Goal: Task Accomplishment & Management: Use online tool/utility

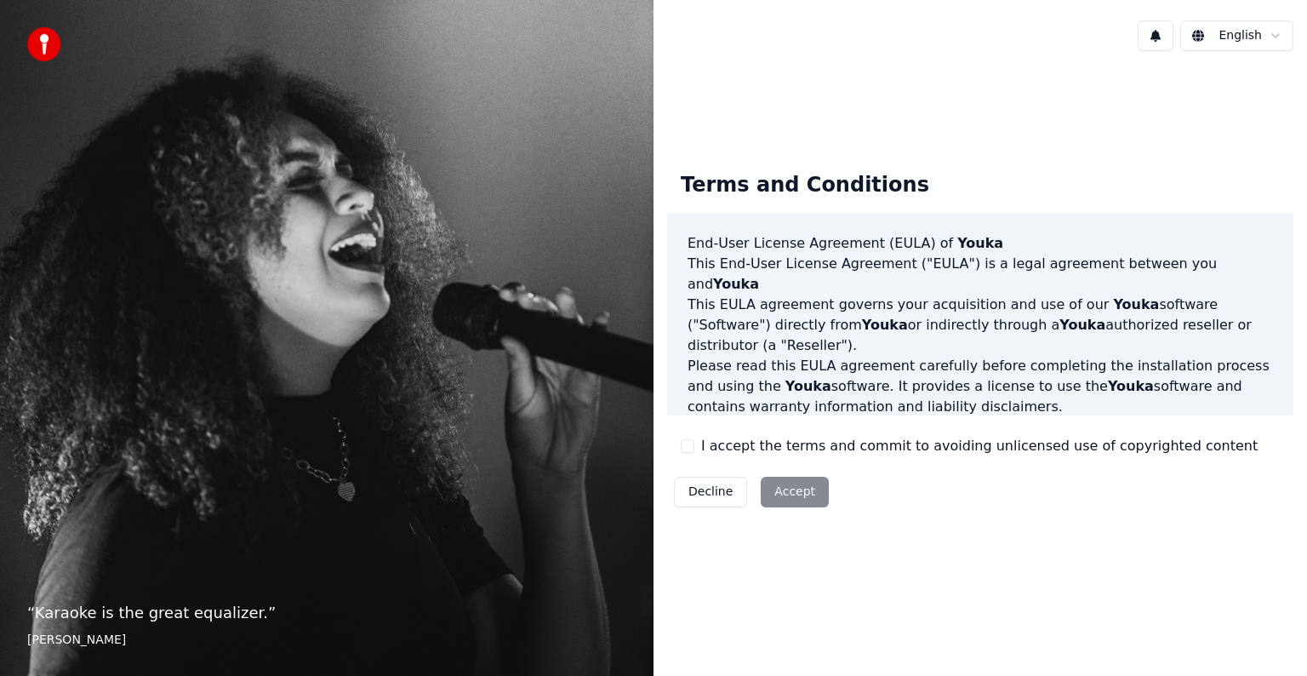
click at [688, 442] on button "I accept the terms and commit to avoiding unlicensed use of copyrighted content" at bounding box center [688, 446] width 14 height 14
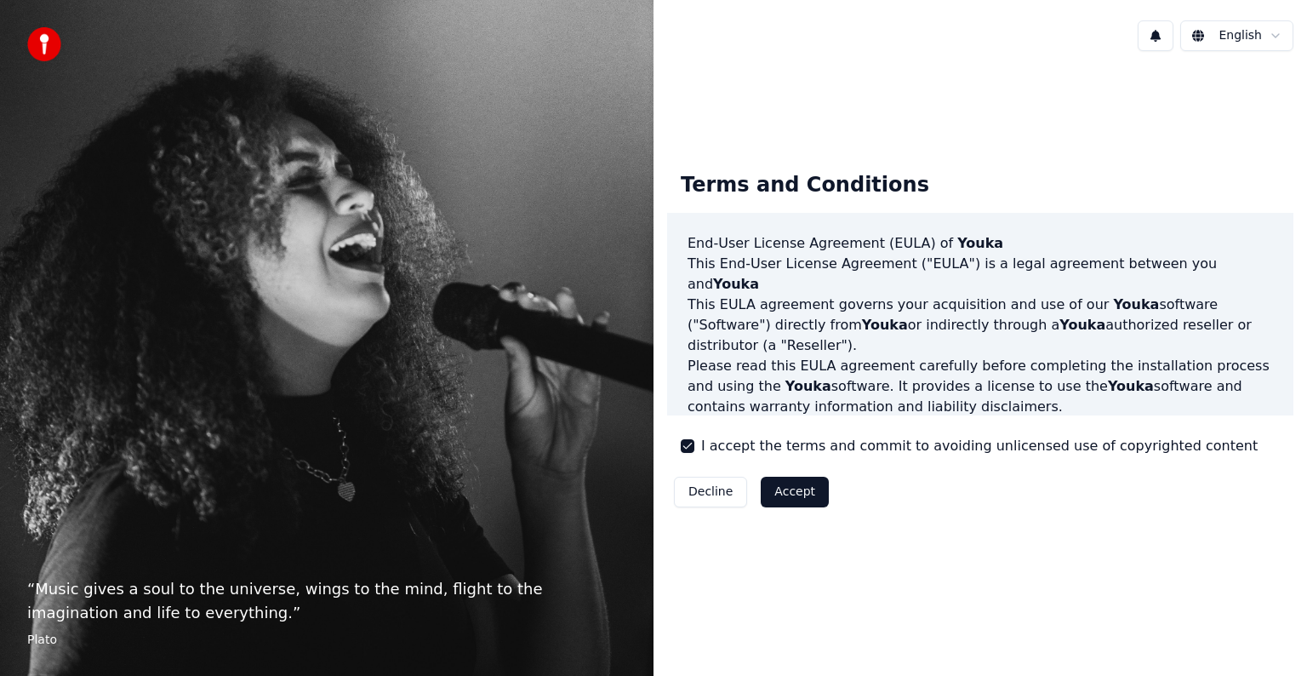
click at [776, 487] on button "Accept" at bounding box center [795, 492] width 68 height 31
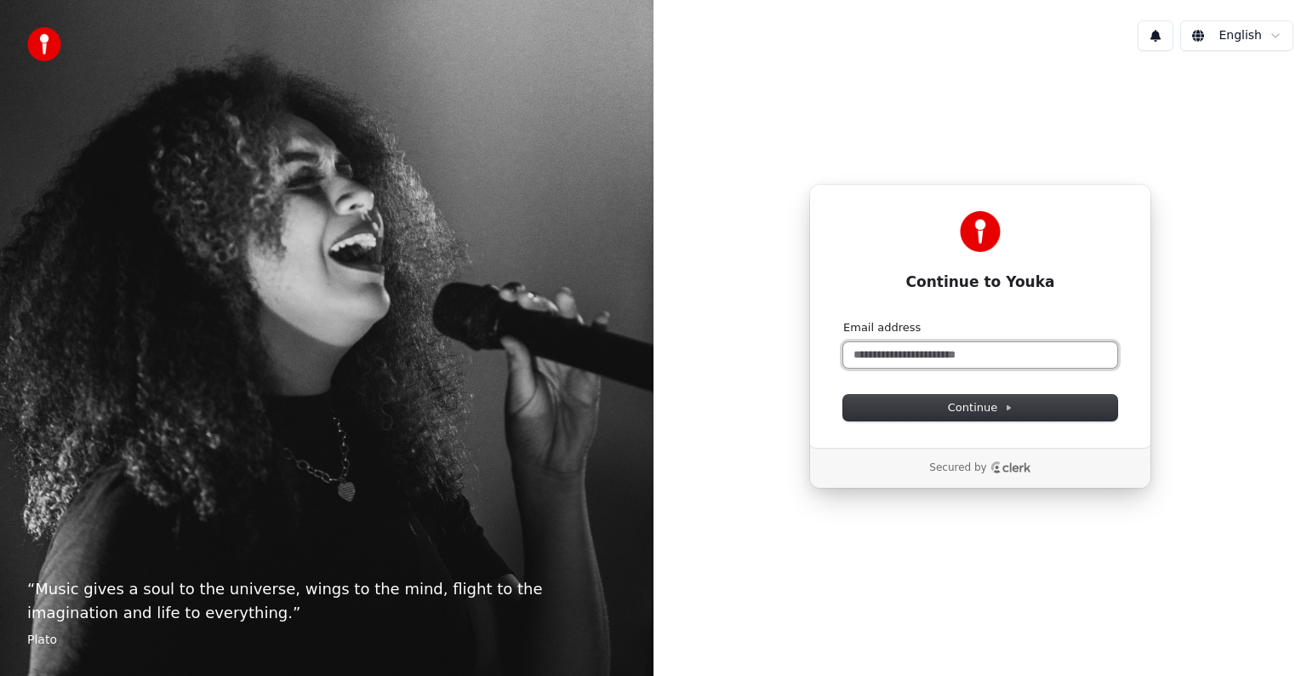
click at [1012, 351] on input "Email address" at bounding box center [980, 355] width 274 height 26
click at [843, 320] on button "submit" at bounding box center [843, 320] width 0 height 0
type input "**********"
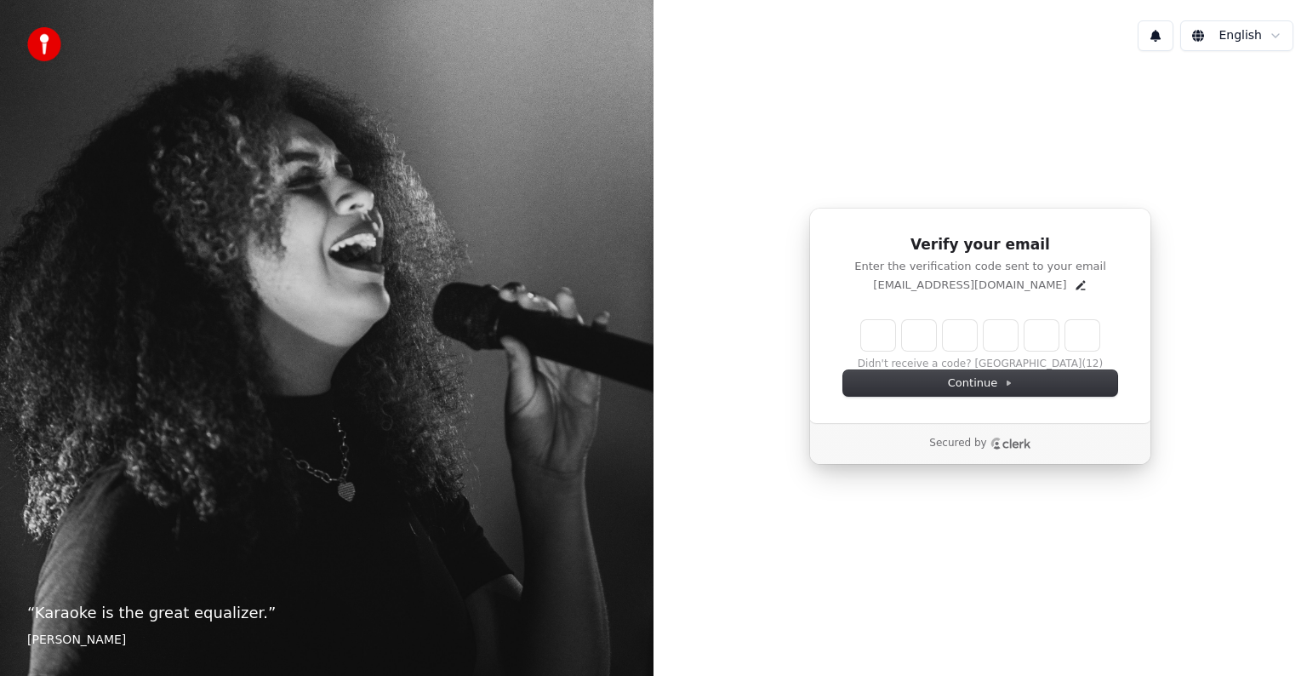
click at [882, 333] on input "Enter verification code" at bounding box center [980, 335] width 238 height 31
type input "******"
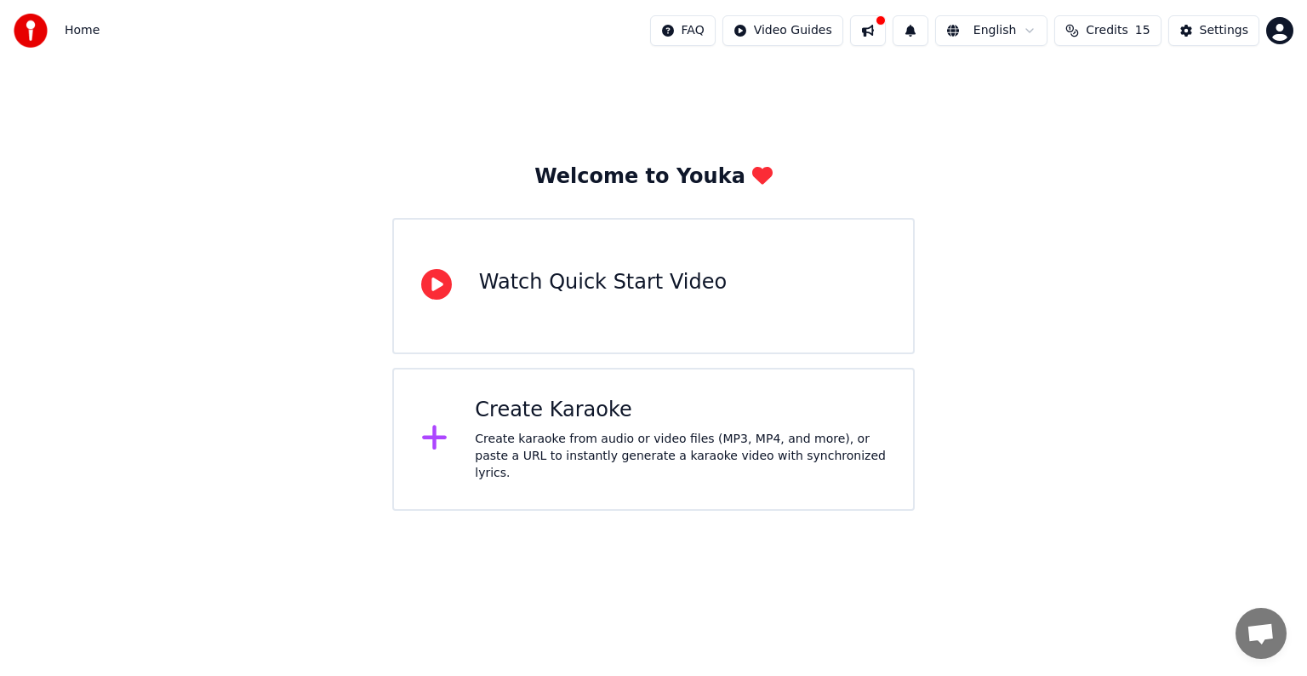
click at [600, 429] on div "Create Karaoke Create karaoke from audio or video files (MP3, MP4, and more), o…" at bounding box center [680, 439] width 411 height 85
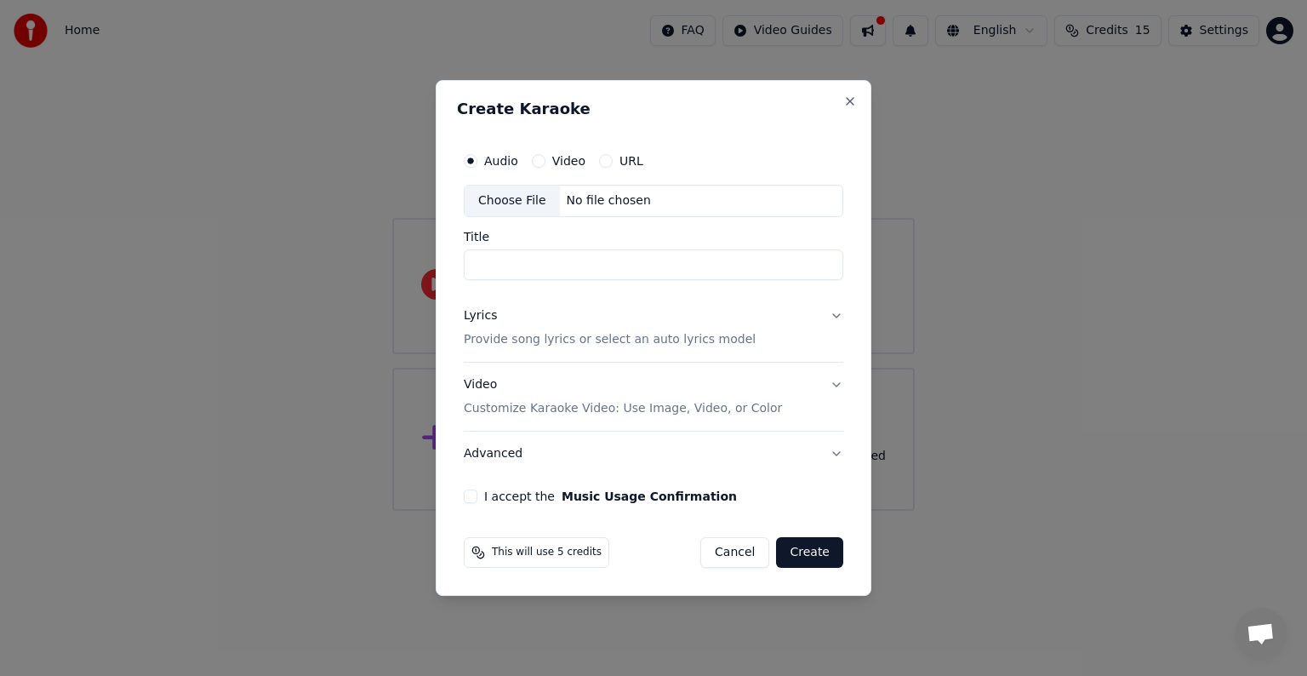
click at [640, 249] on input "Title" at bounding box center [654, 264] width 380 height 31
click at [591, 202] on div "No file chosen" at bounding box center [609, 200] width 98 height 17
type input "**********"
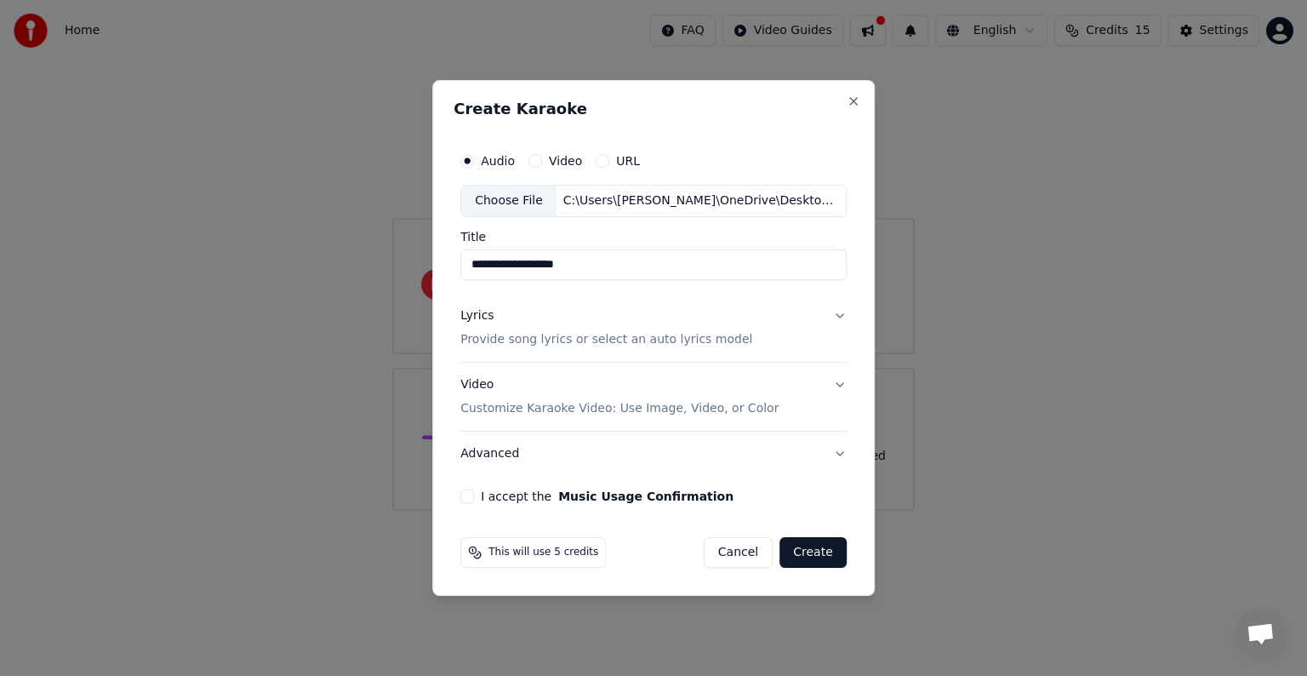
click at [836, 316] on button "Lyrics Provide song lyrics or select an auto lyrics model" at bounding box center [653, 328] width 386 height 68
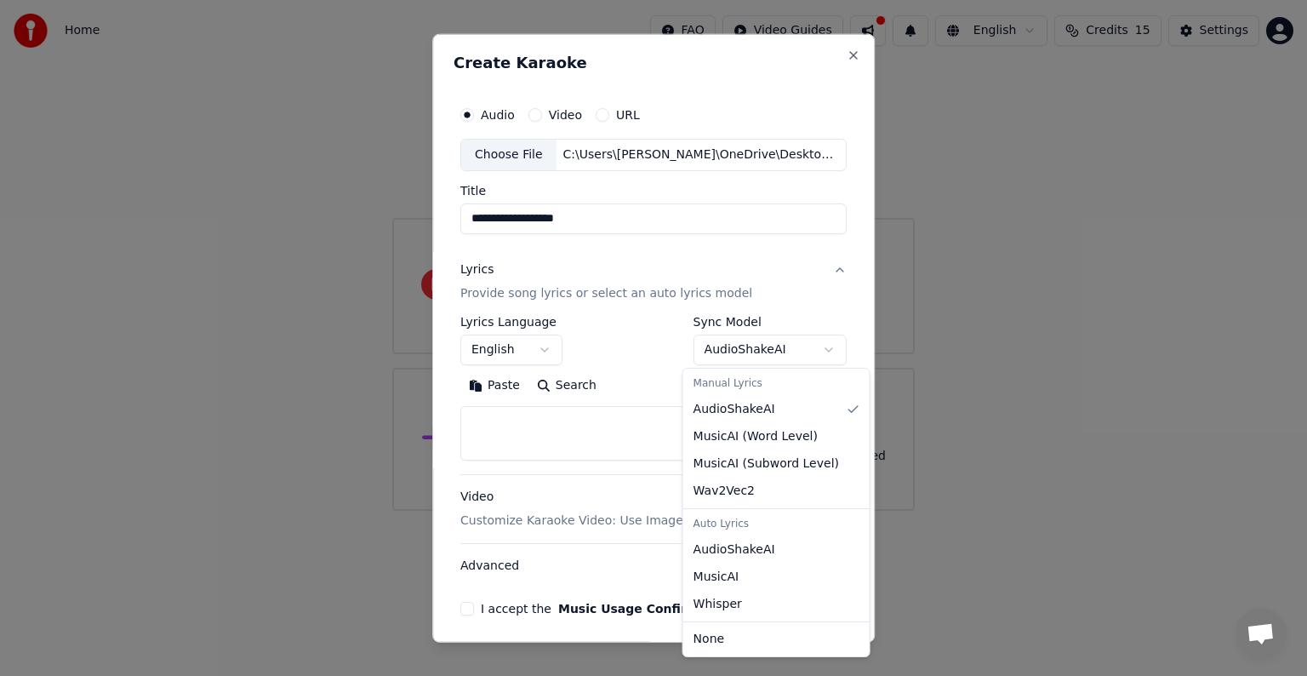
click at [813, 354] on body "**********" at bounding box center [653, 255] width 1307 height 511
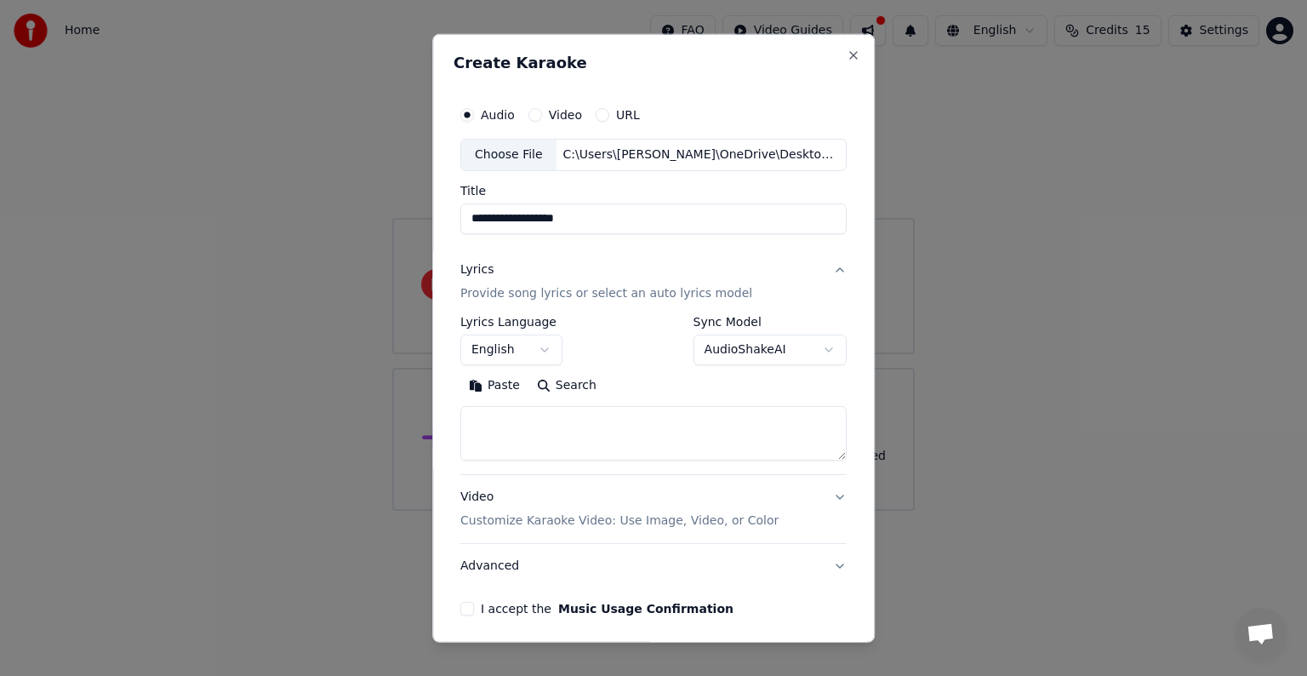
click at [824, 340] on body "**********" at bounding box center [653, 255] width 1307 height 511
click at [824, 264] on button "Lyrics Provide song lyrics or select an auto lyrics model" at bounding box center [653, 282] width 386 height 68
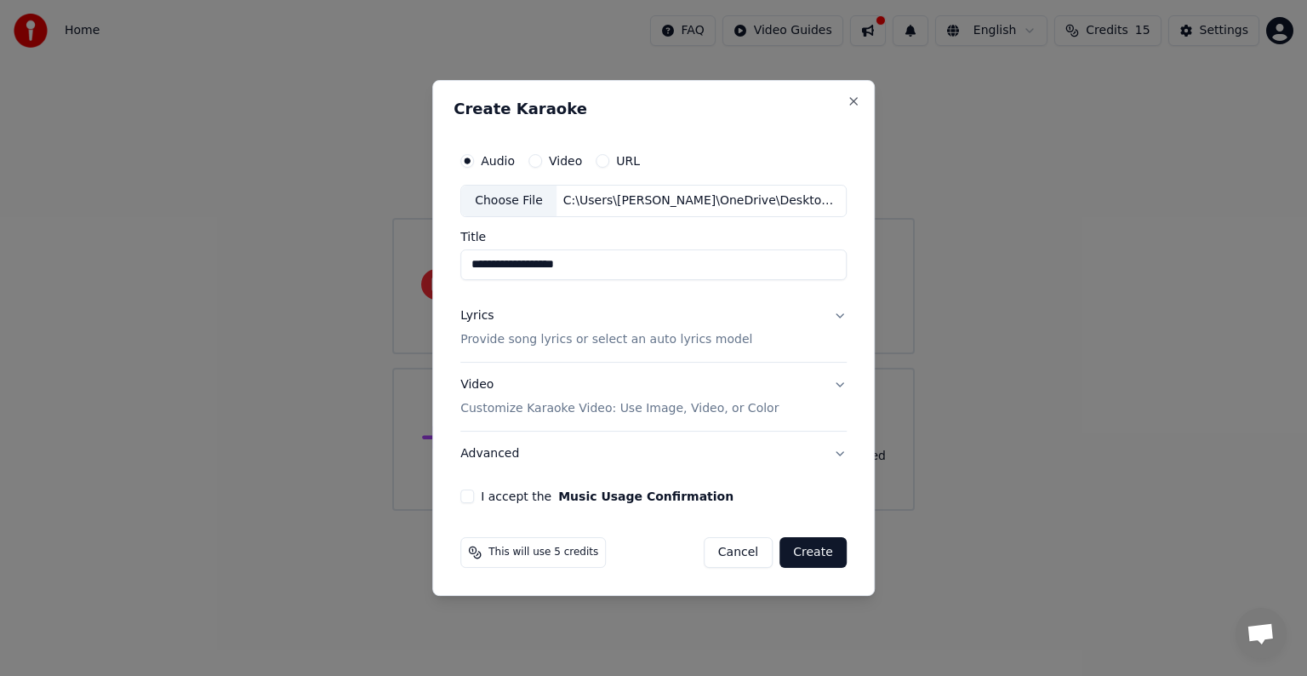
click at [839, 380] on button "Video Customize Karaoke Video: Use Image, Video, or Color" at bounding box center [653, 396] width 386 height 68
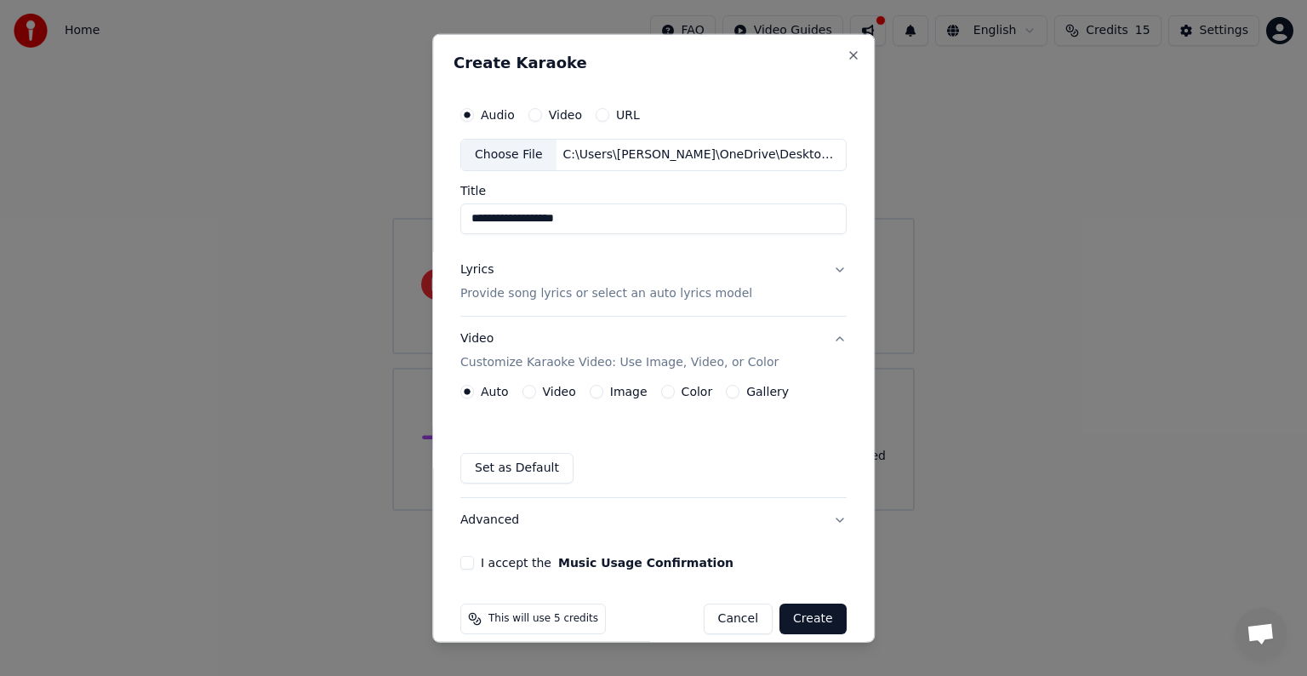
click at [830, 332] on button "Video Customize Karaoke Video: Use Image, Video, or Color" at bounding box center [653, 351] width 386 height 68
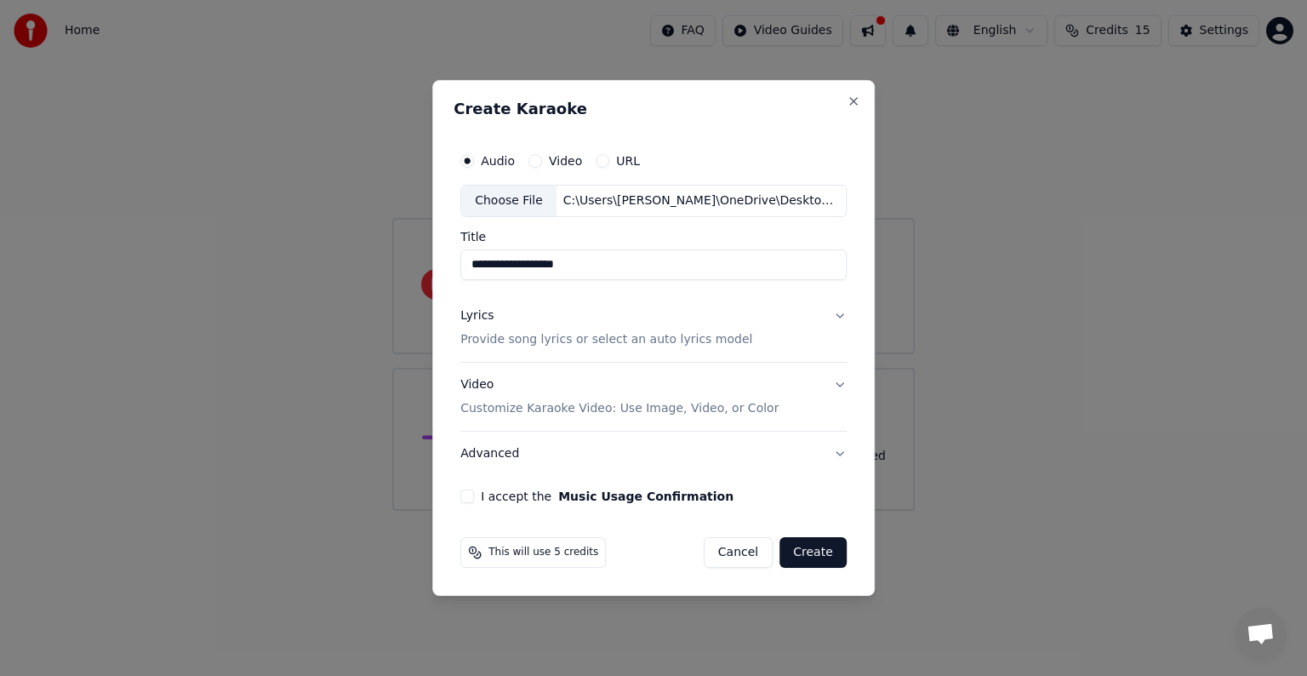
click at [473, 500] on button "I accept the Music Usage Confirmation" at bounding box center [467, 496] width 14 height 14
click at [813, 558] on button "Create" at bounding box center [812, 552] width 67 height 31
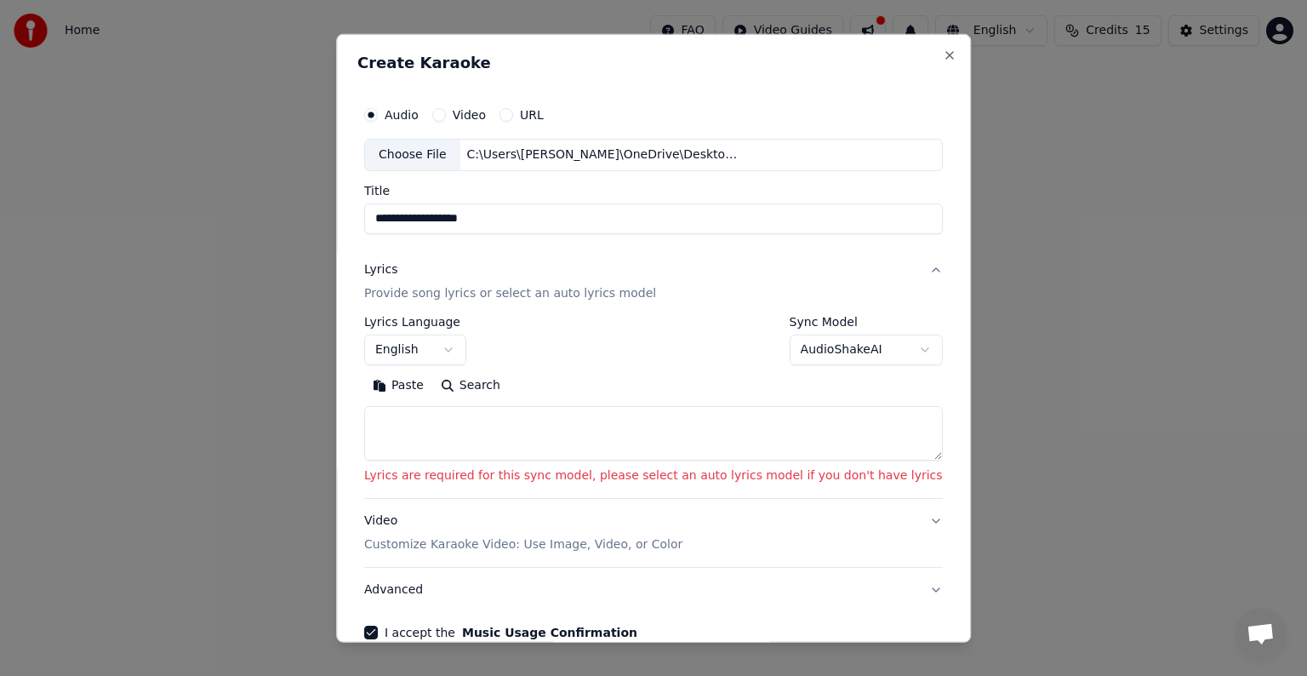
click at [640, 295] on p "Provide song lyrics or select an auto lyrics model" at bounding box center [510, 293] width 292 height 17
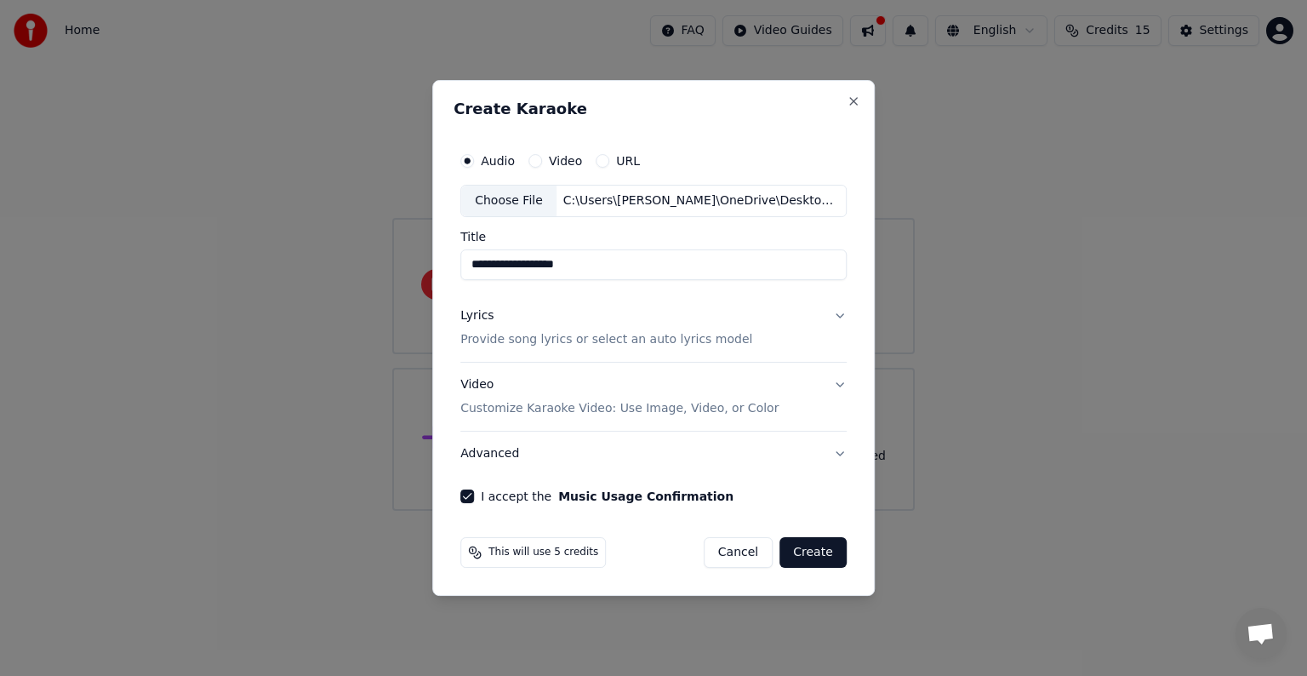
click at [684, 340] on p "Provide song lyrics or select an auto lyrics model" at bounding box center [606, 339] width 292 height 17
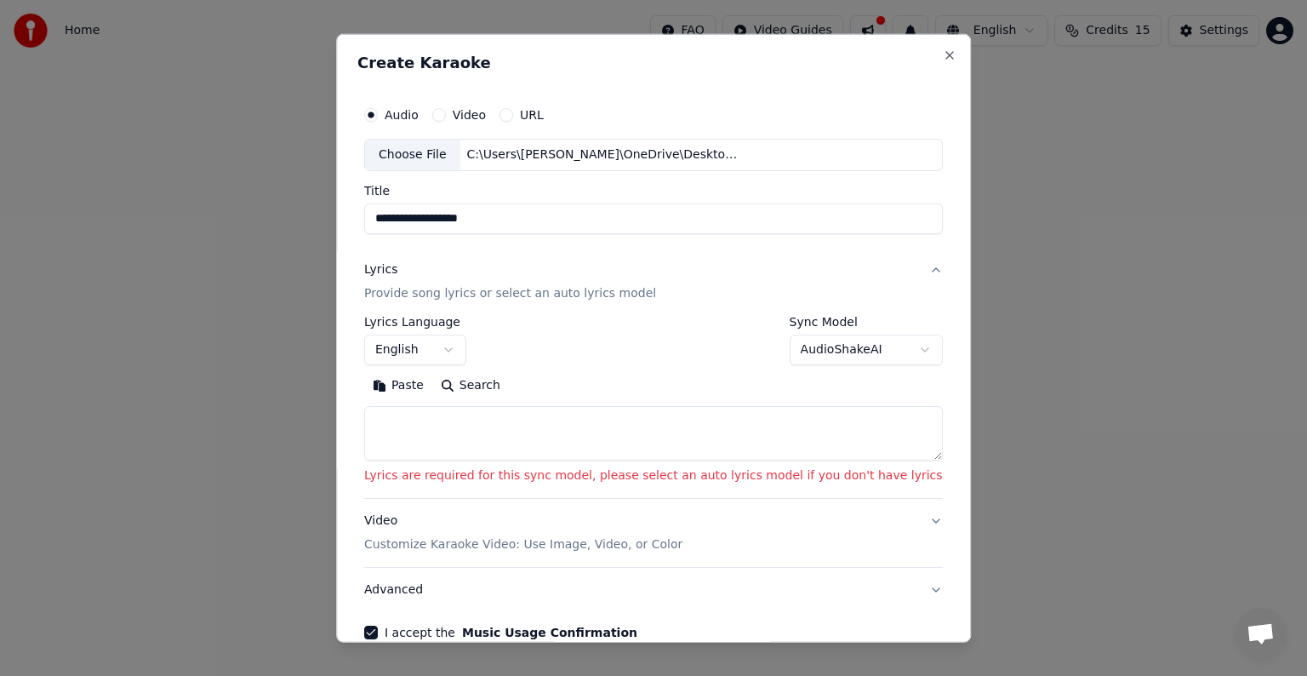
click at [477, 420] on textarea at bounding box center [653, 433] width 579 height 54
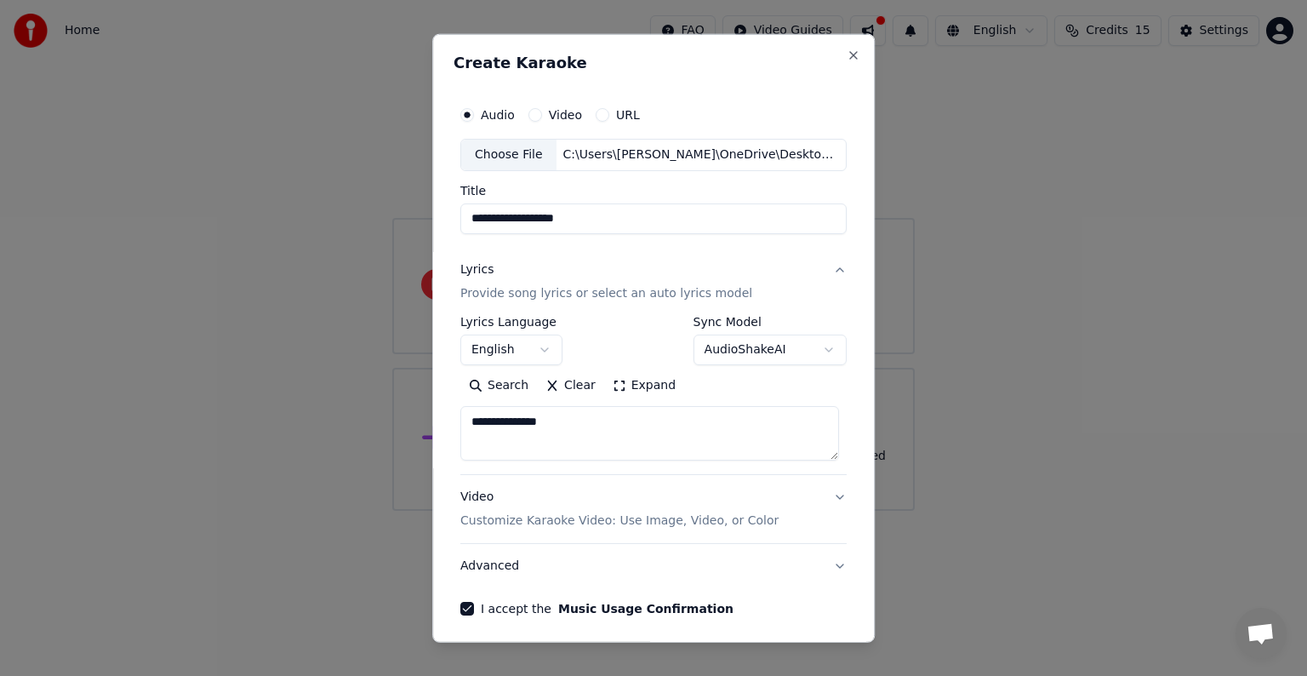
type textarea "**********"
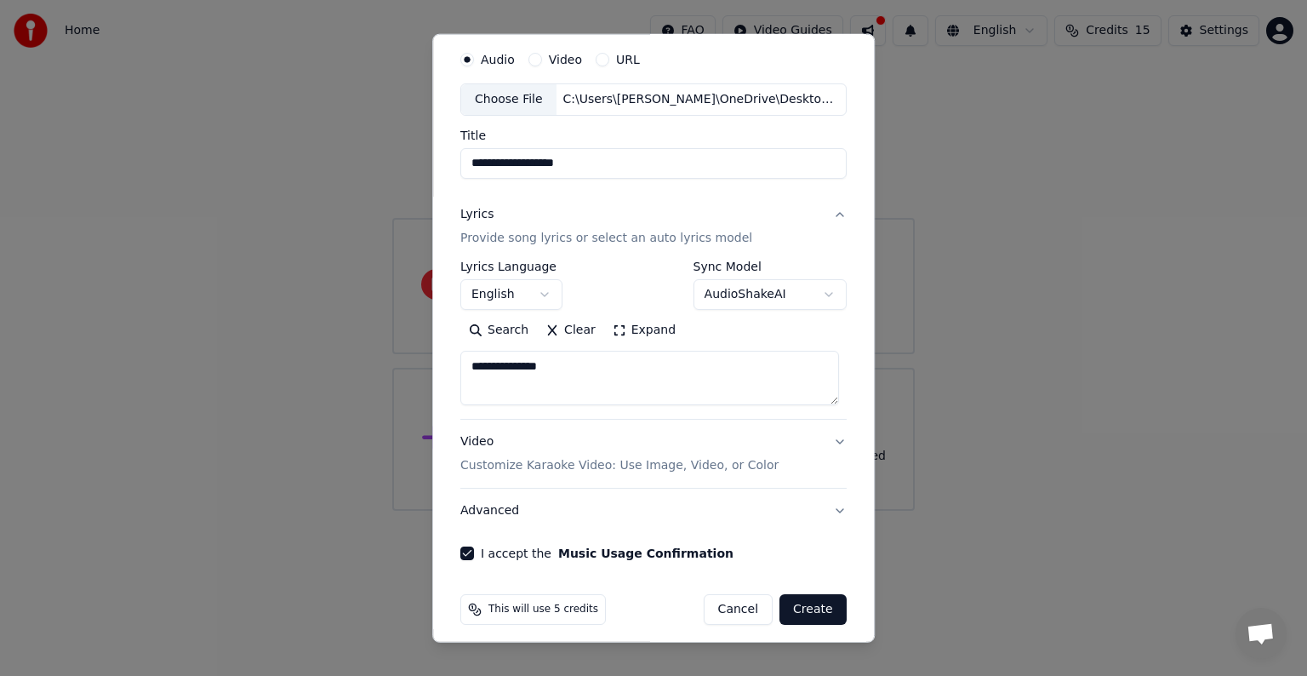
scroll to position [62, 0]
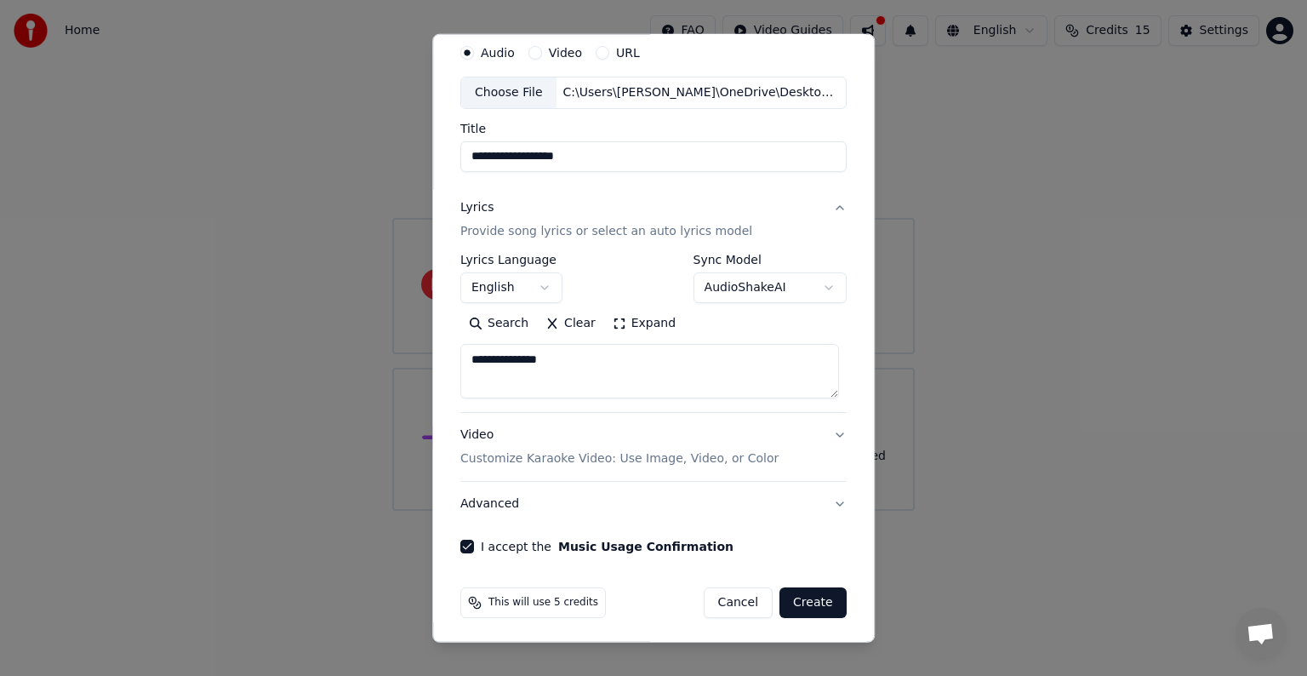
click at [803, 602] on button "Create" at bounding box center [812, 602] width 67 height 31
select select
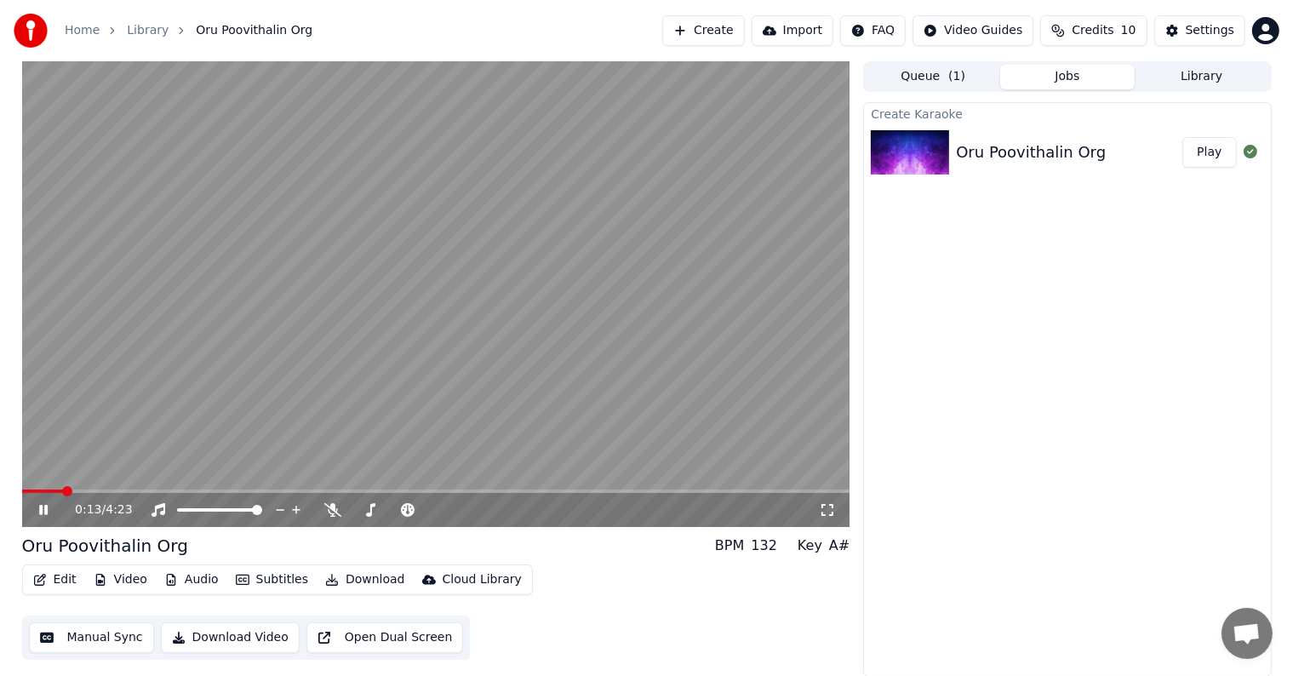
click at [296, 491] on span at bounding box center [436, 490] width 828 height 3
click at [407, 490] on span at bounding box center [436, 490] width 828 height 3
click at [459, 489] on span at bounding box center [436, 490] width 828 height 3
click at [494, 490] on span at bounding box center [436, 490] width 828 height 3
click at [528, 490] on span at bounding box center [436, 490] width 828 height 3
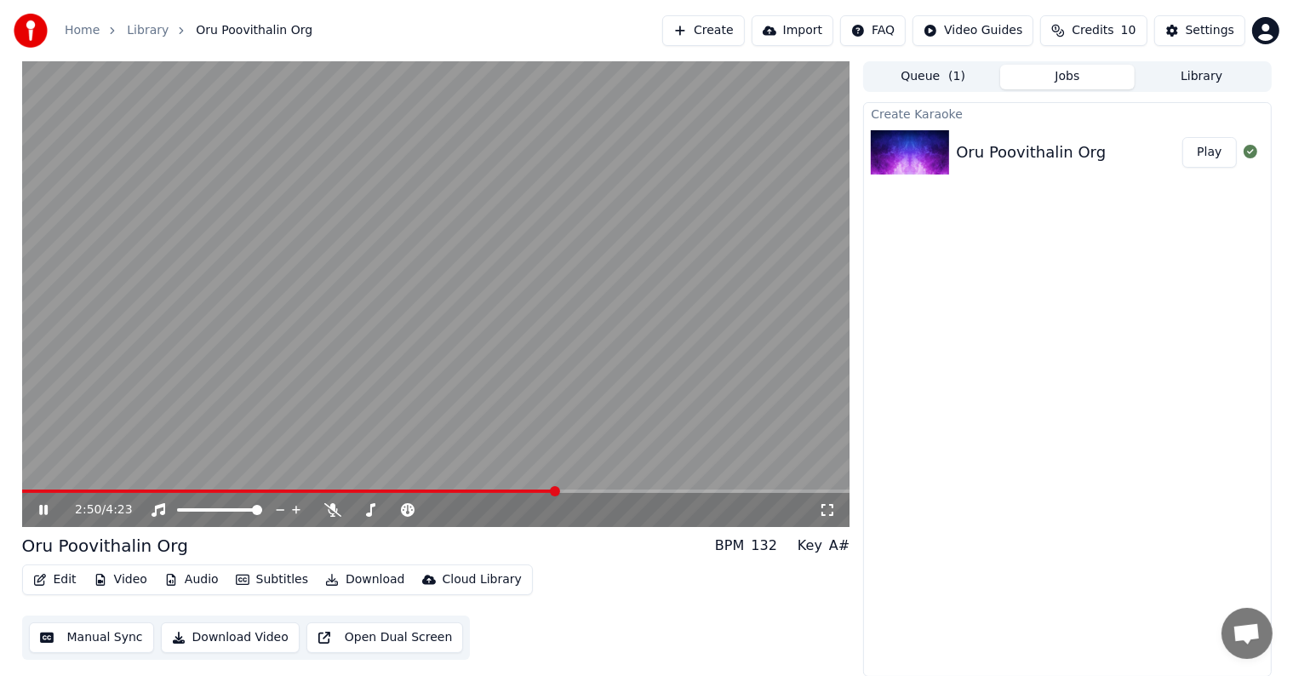
click at [555, 490] on span at bounding box center [555, 491] width 10 height 10
click at [550, 491] on span at bounding box center [548, 491] width 10 height 10
click at [361, 575] on button "Download" at bounding box center [365, 580] width 94 height 24
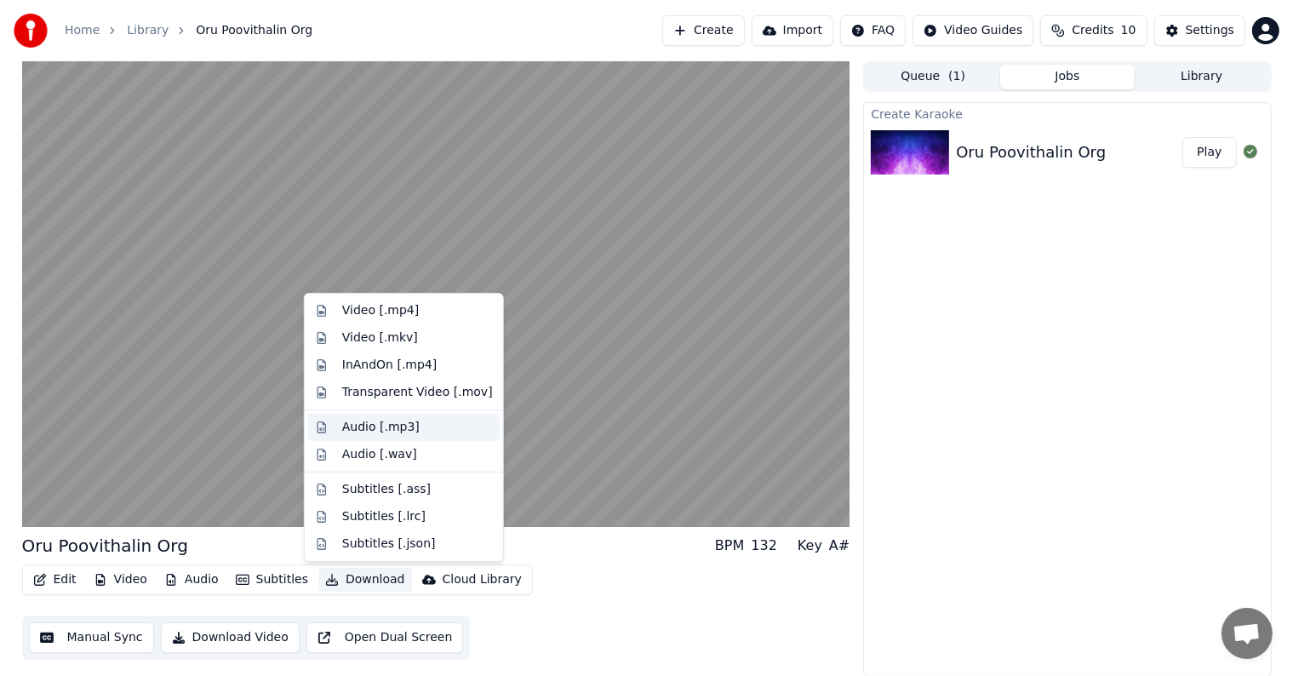
click at [399, 432] on div "Audio [.mp3]" at bounding box center [380, 427] width 77 height 17
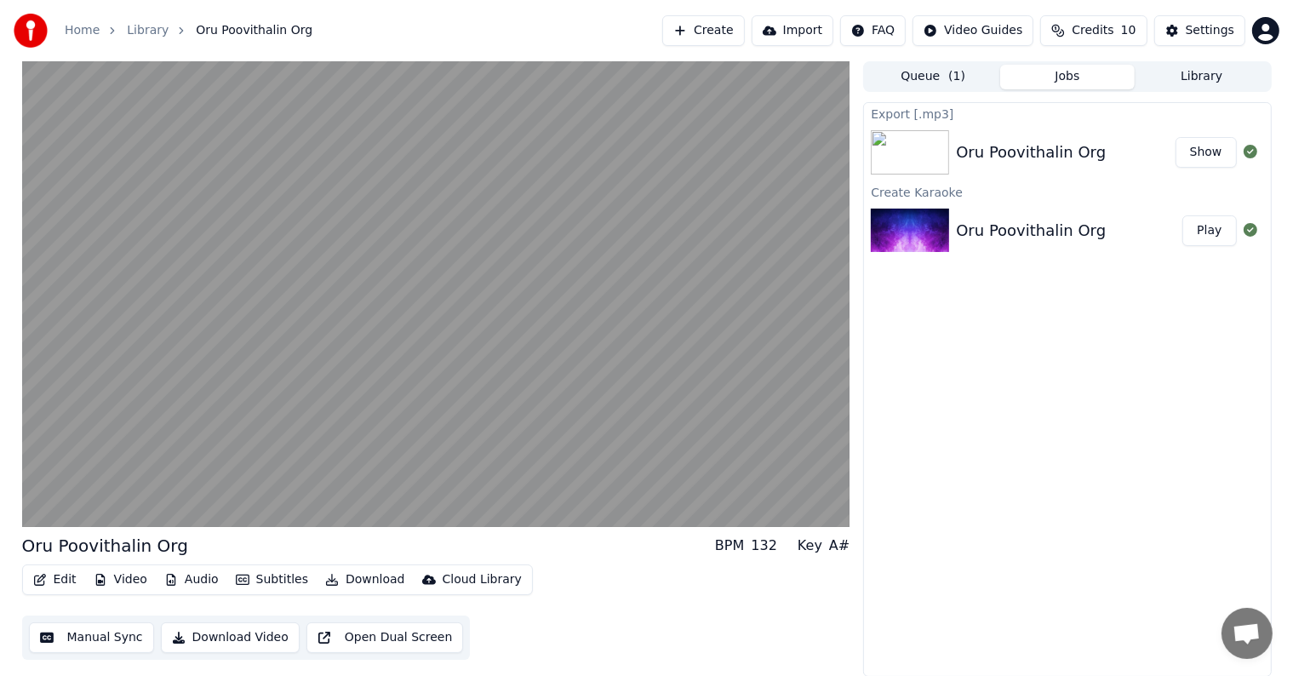
click at [1210, 152] on button "Show" at bounding box center [1205, 152] width 61 height 31
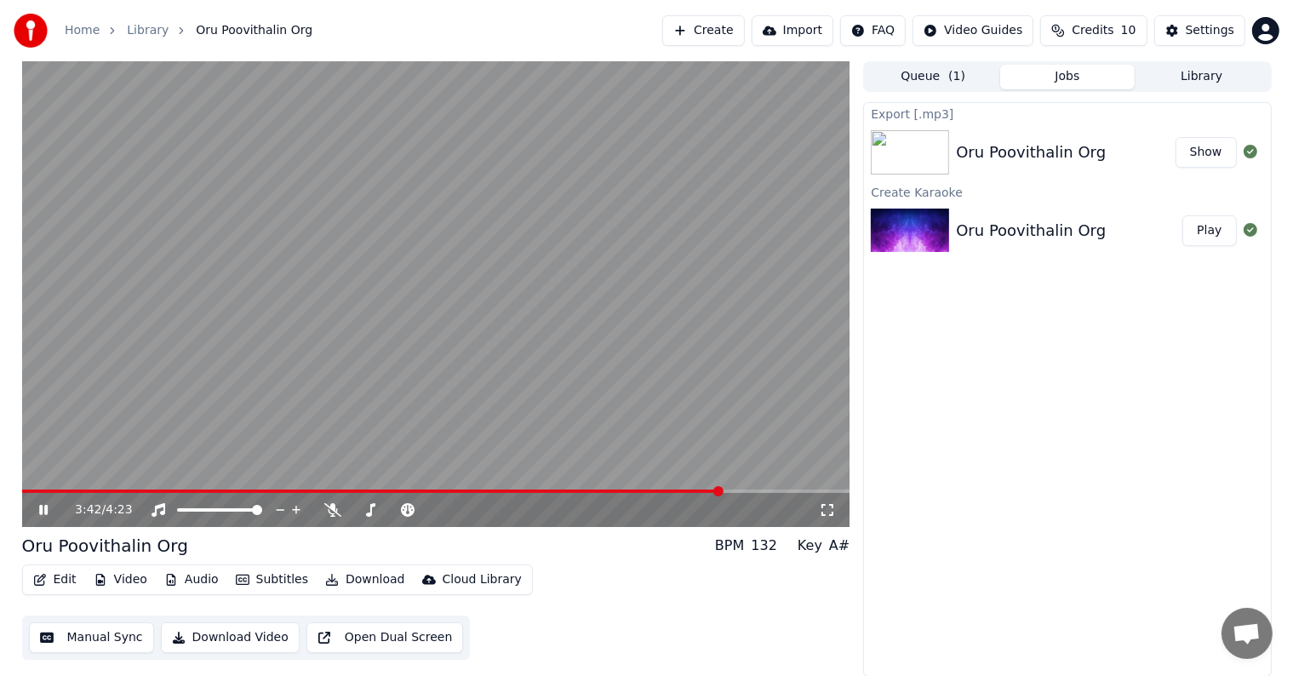
click at [1193, 149] on button "Show" at bounding box center [1205, 152] width 61 height 31
click at [45, 508] on icon at bounding box center [43, 510] width 9 height 10
click at [745, 27] on button "Create" at bounding box center [703, 30] width 83 height 31
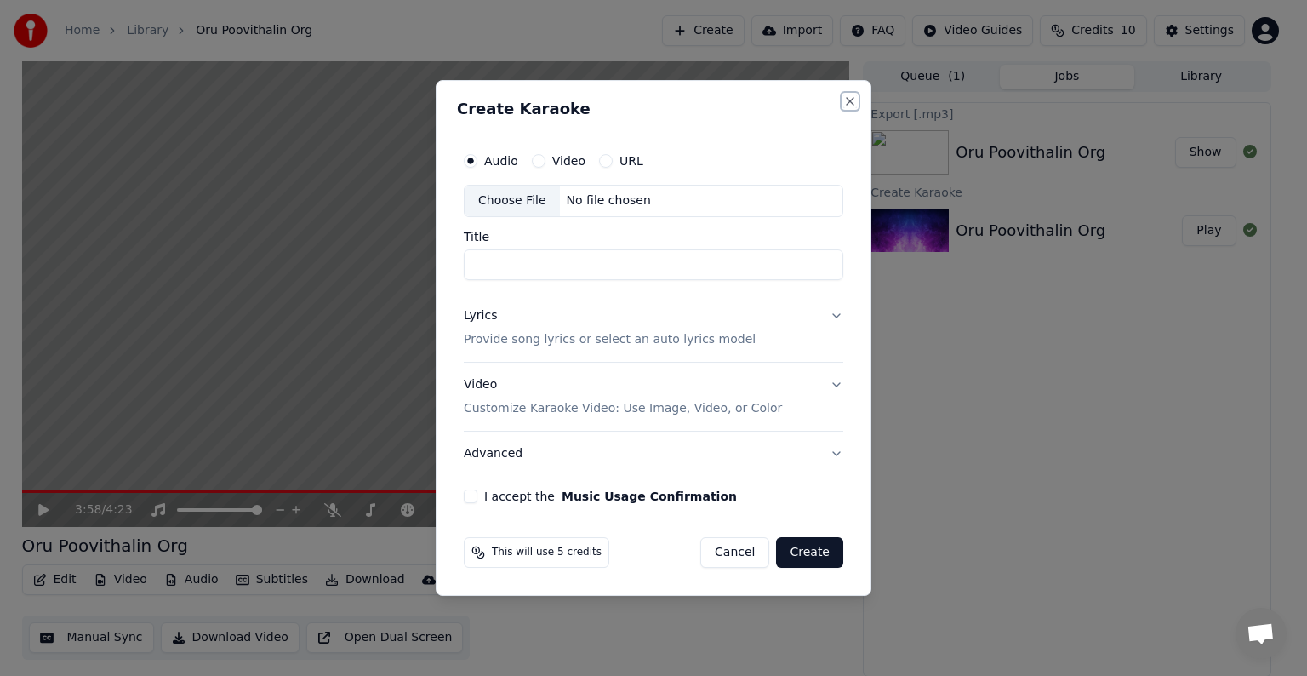
click at [848, 103] on button "Close" at bounding box center [850, 101] width 14 height 14
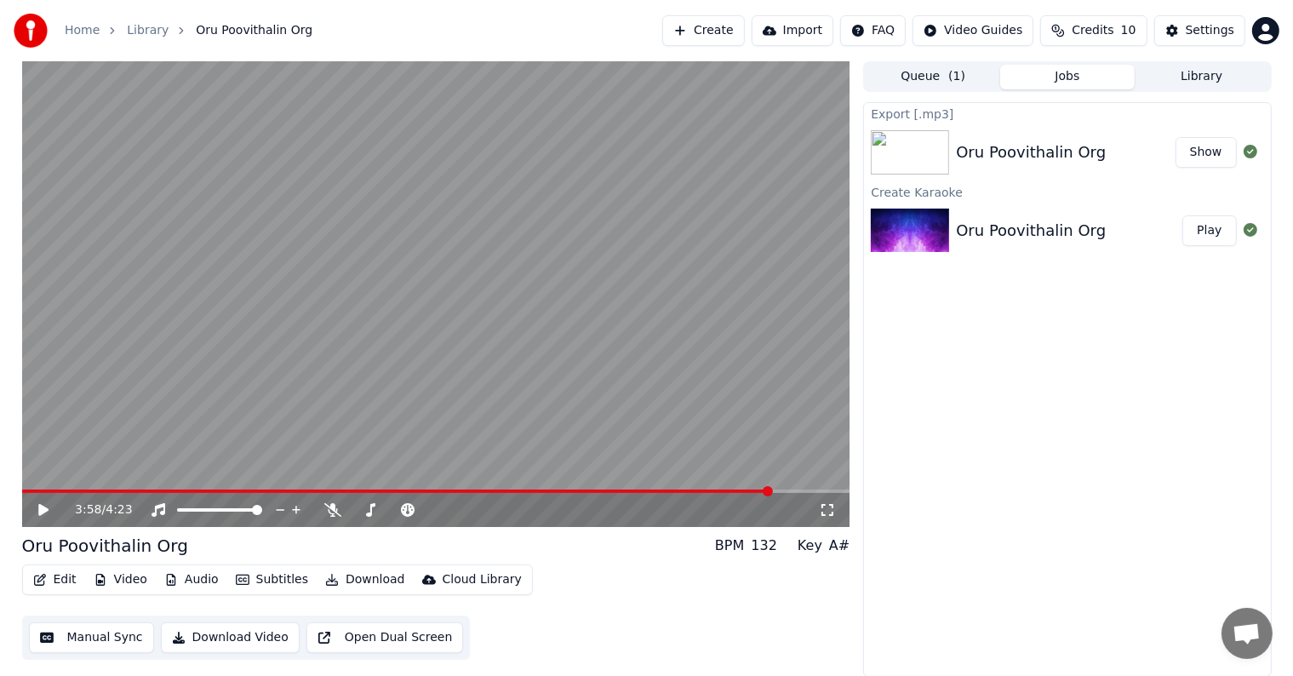
click at [93, 29] on link "Home" at bounding box center [82, 30] width 35 height 17
